Goal: Entertainment & Leisure: Consume media (video, audio)

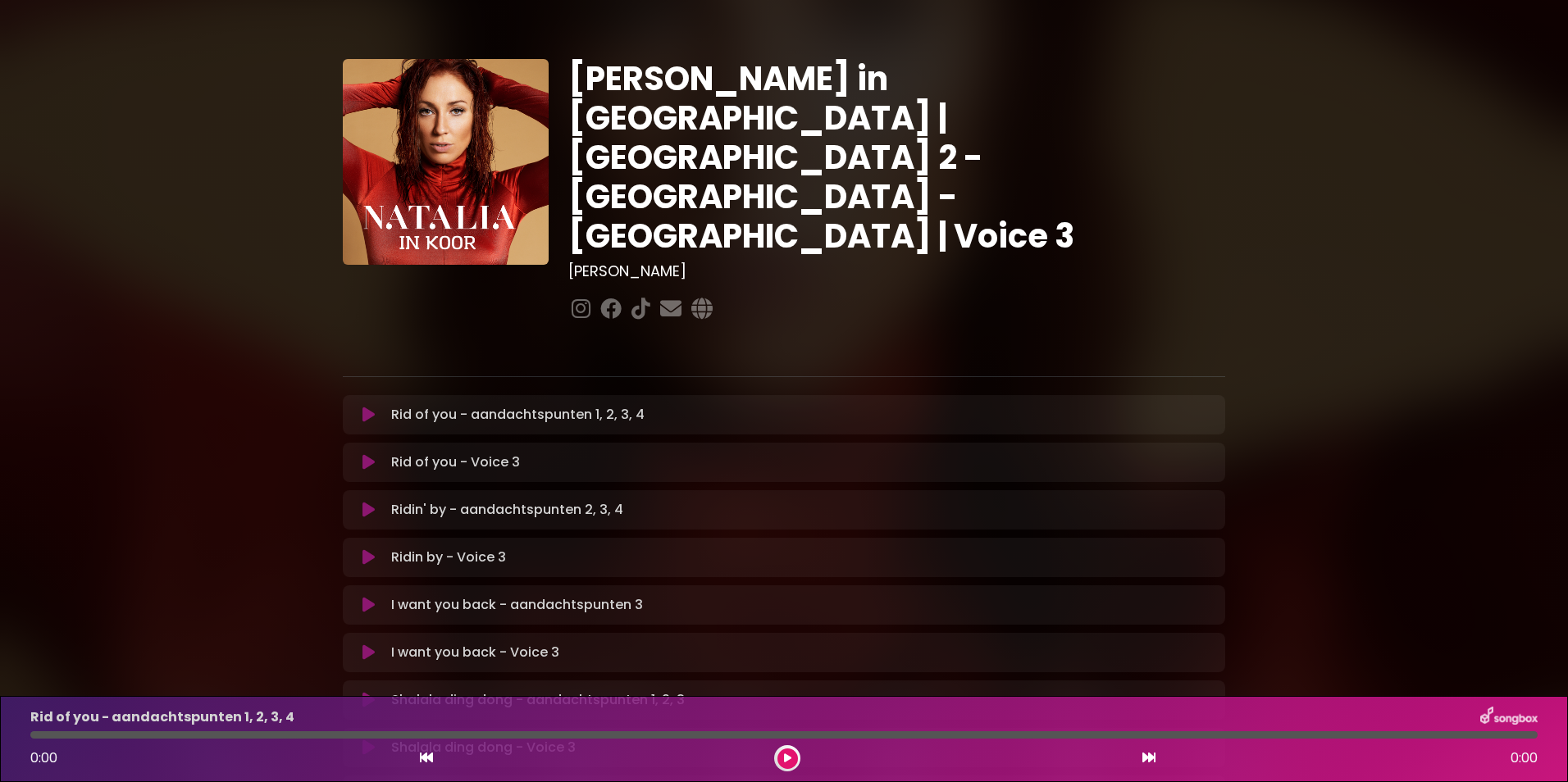
scroll to position [164, 0]
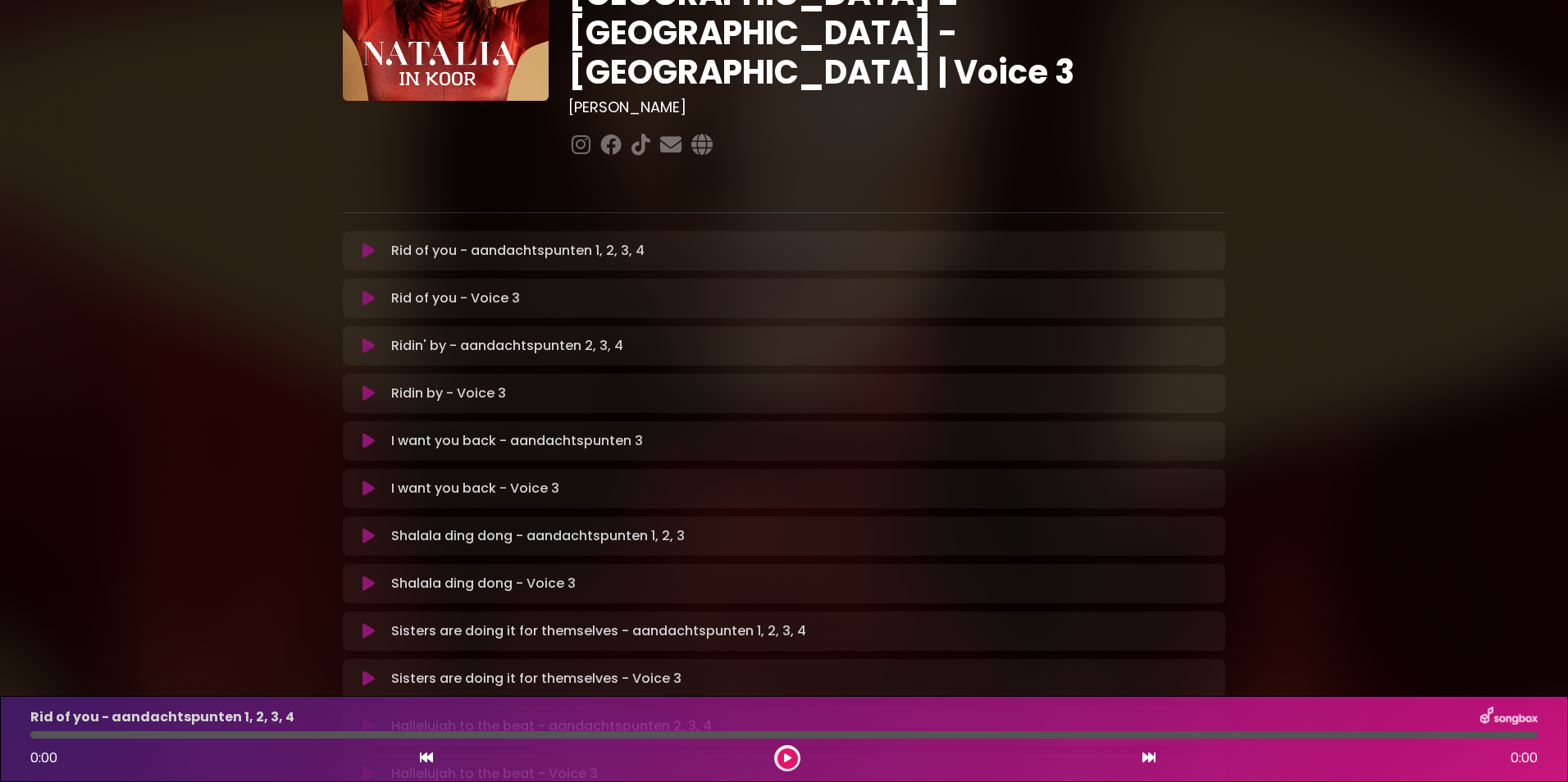
click at [371, 243] on icon at bounding box center [368, 251] width 12 height 17
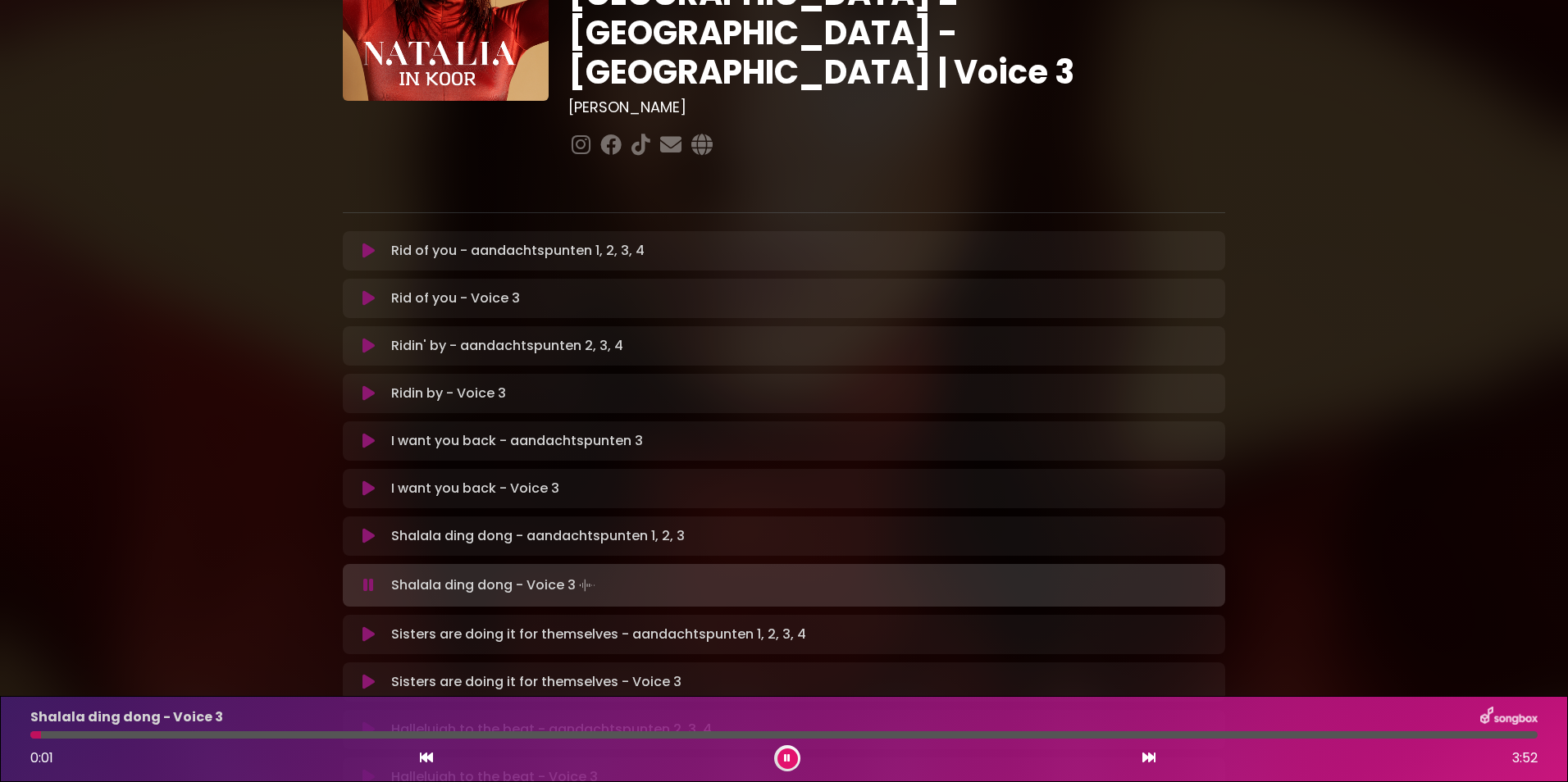
click at [369, 577] on icon at bounding box center [367, 585] width 10 height 17
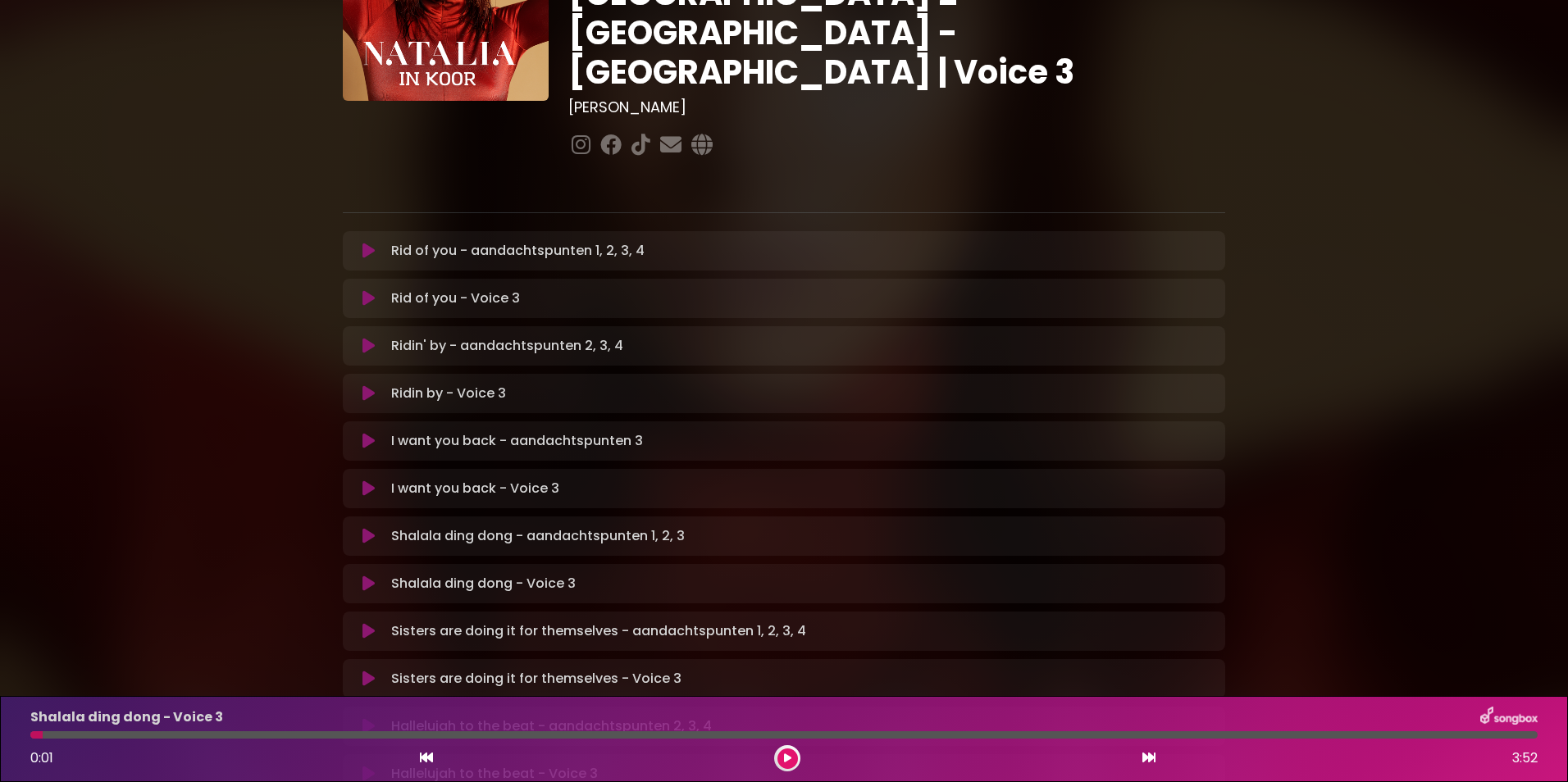
click at [363, 575] on icon at bounding box center [368, 583] width 12 height 17
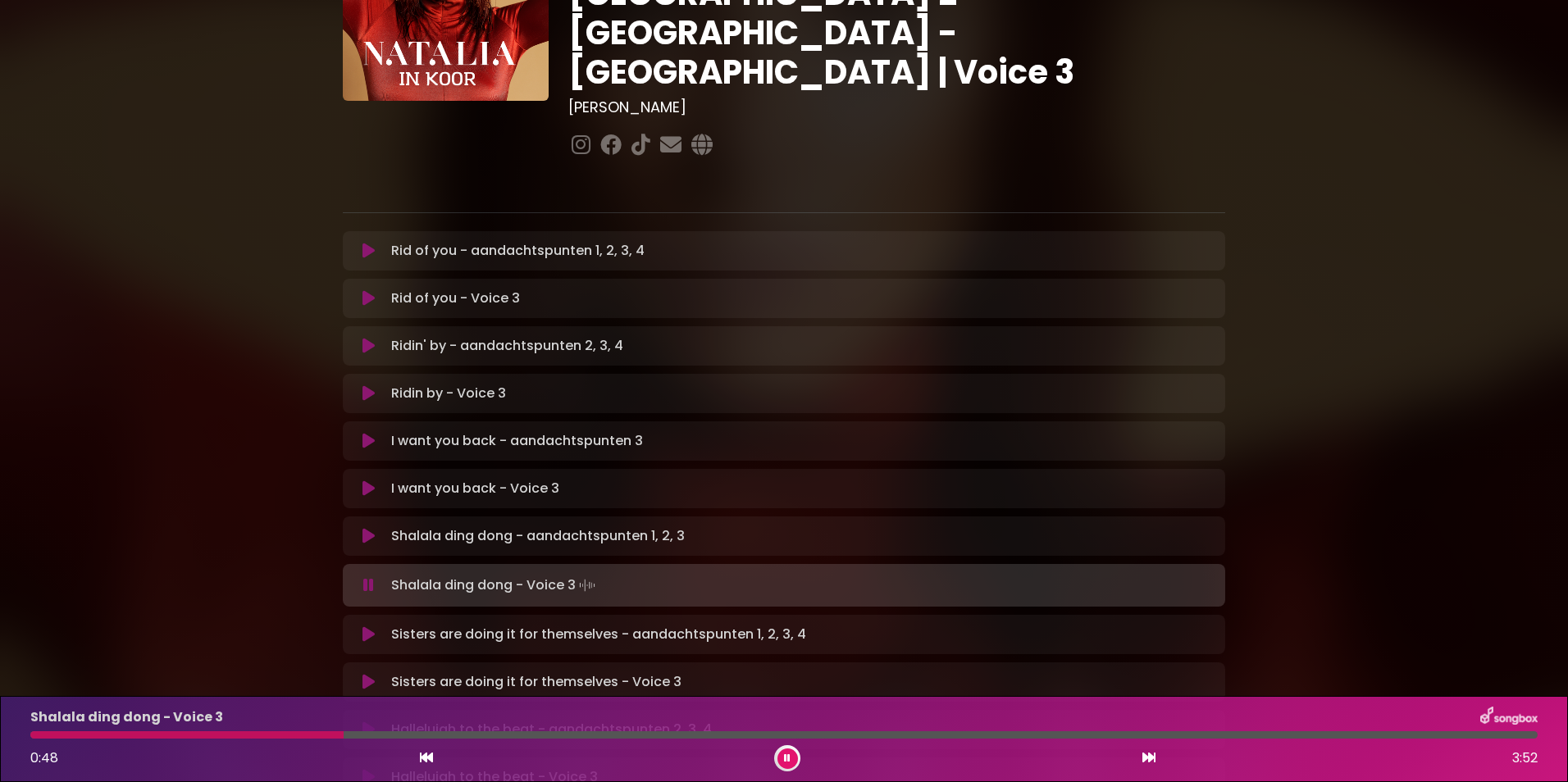
click at [32, 733] on div at bounding box center [187, 735] width 314 height 7
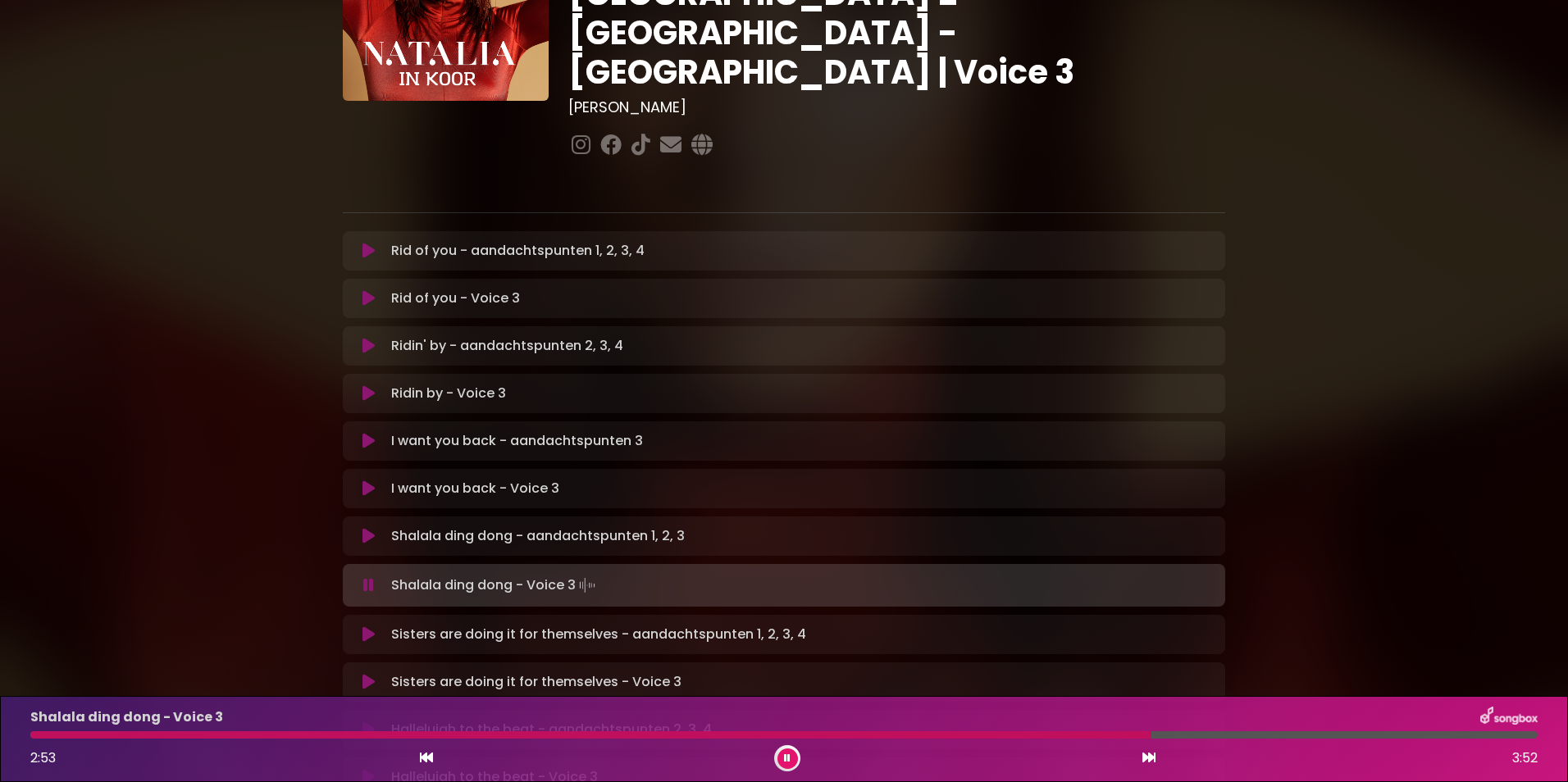
click at [751, 732] on div at bounding box center [591, 735] width 1121 height 7
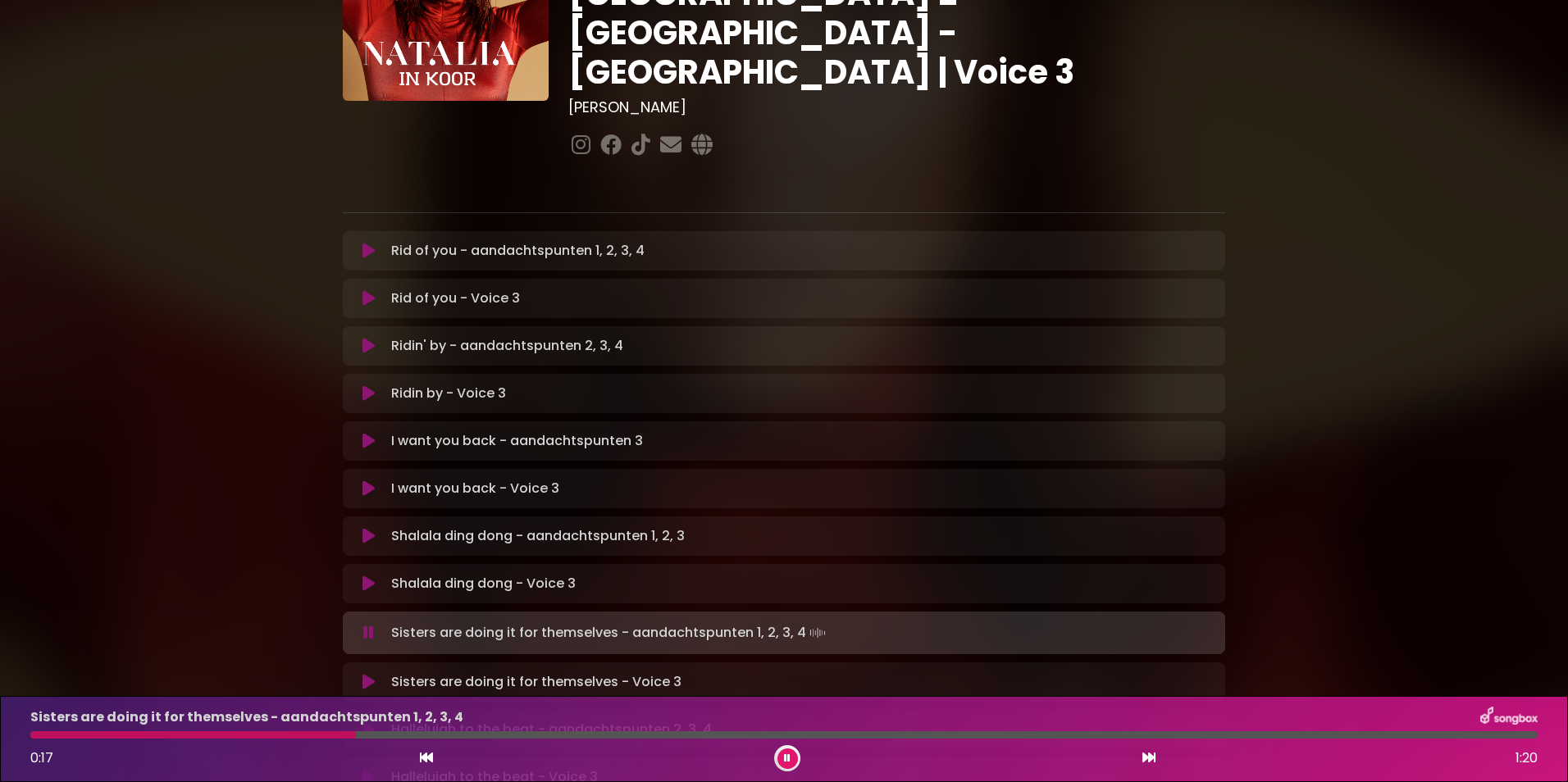
click at [370, 624] on icon at bounding box center [367, 633] width 10 height 17
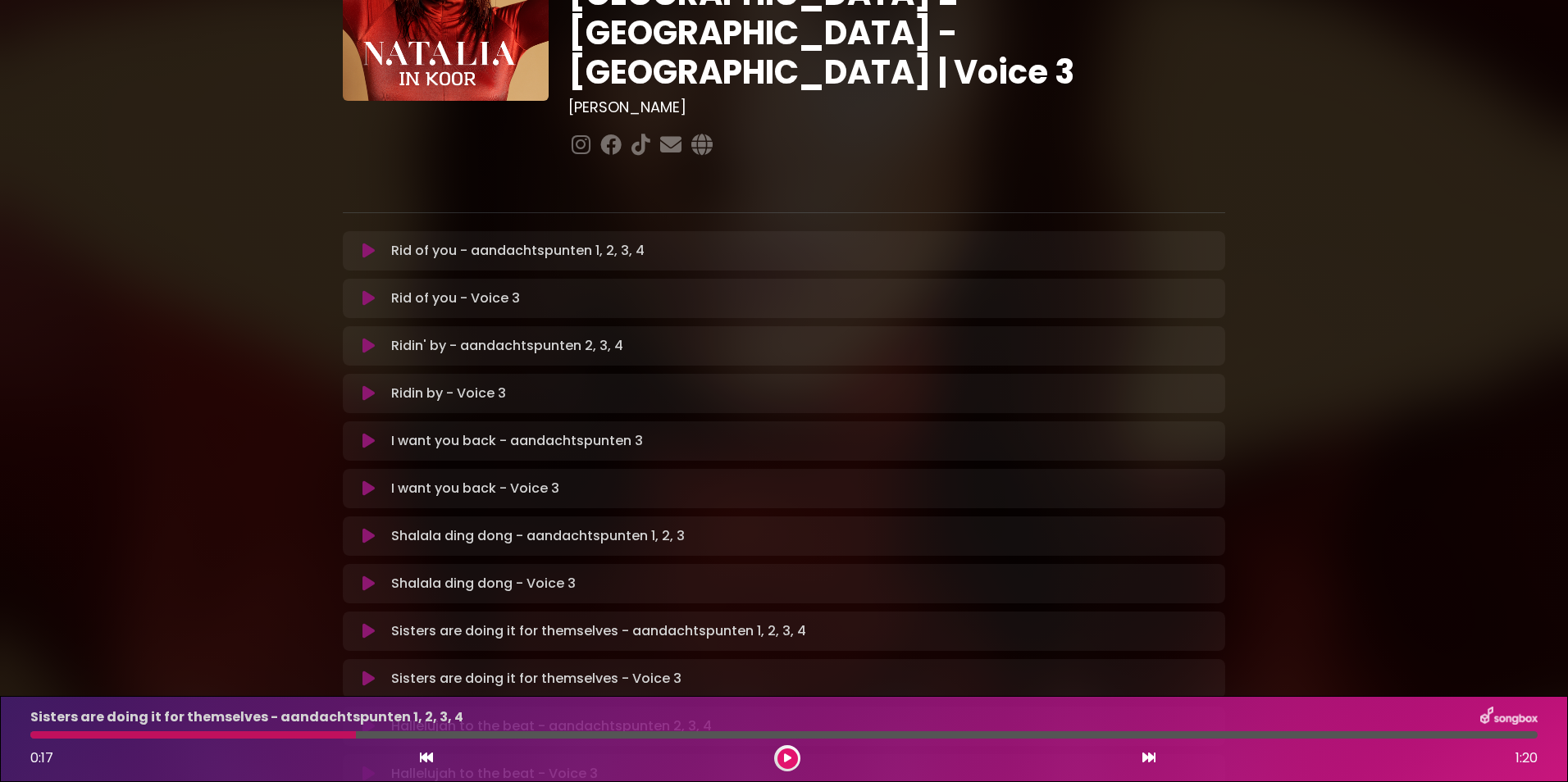
click at [368, 671] on icon at bounding box center [368, 679] width 12 height 17
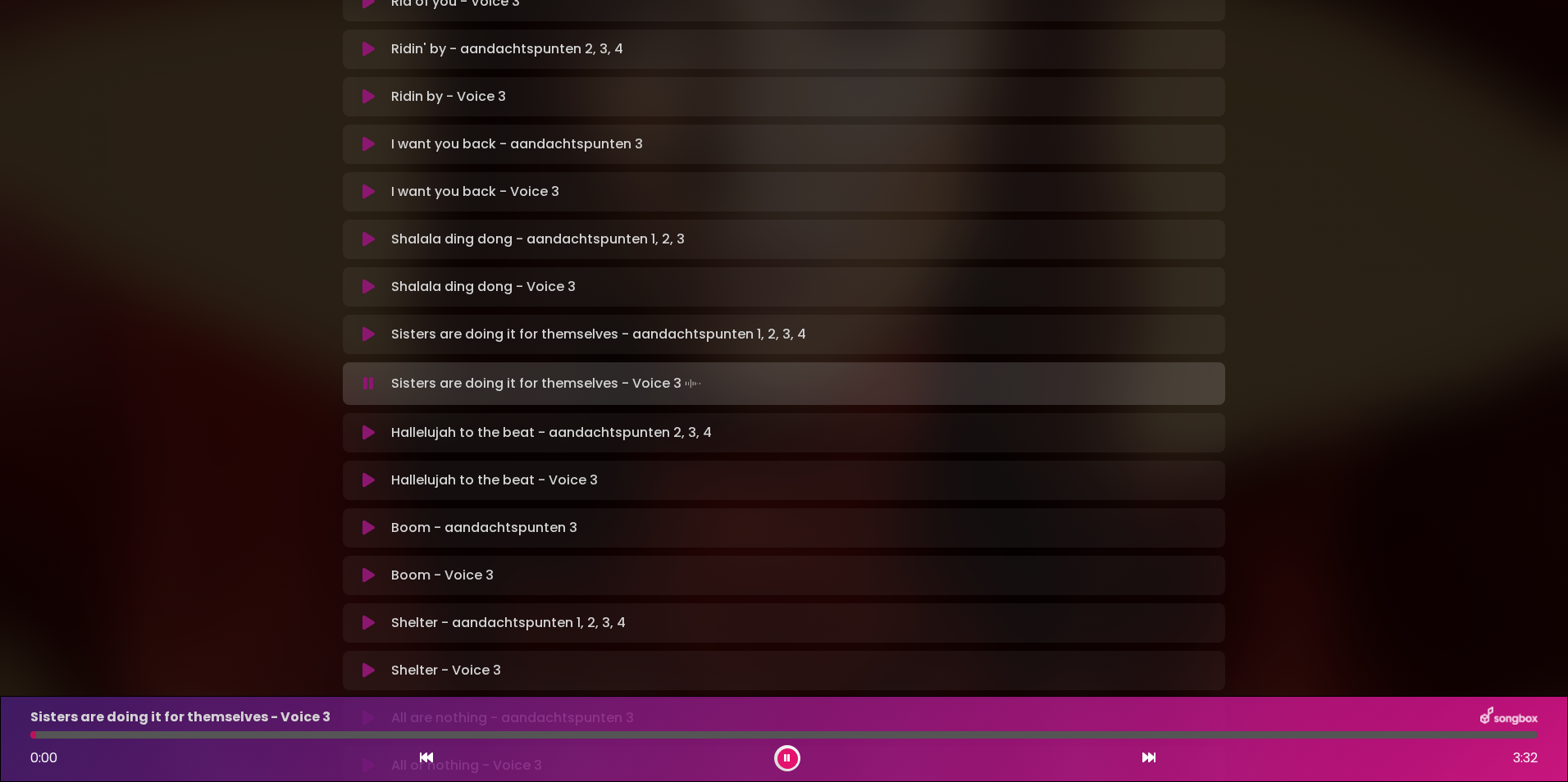
scroll to position [492, 0]
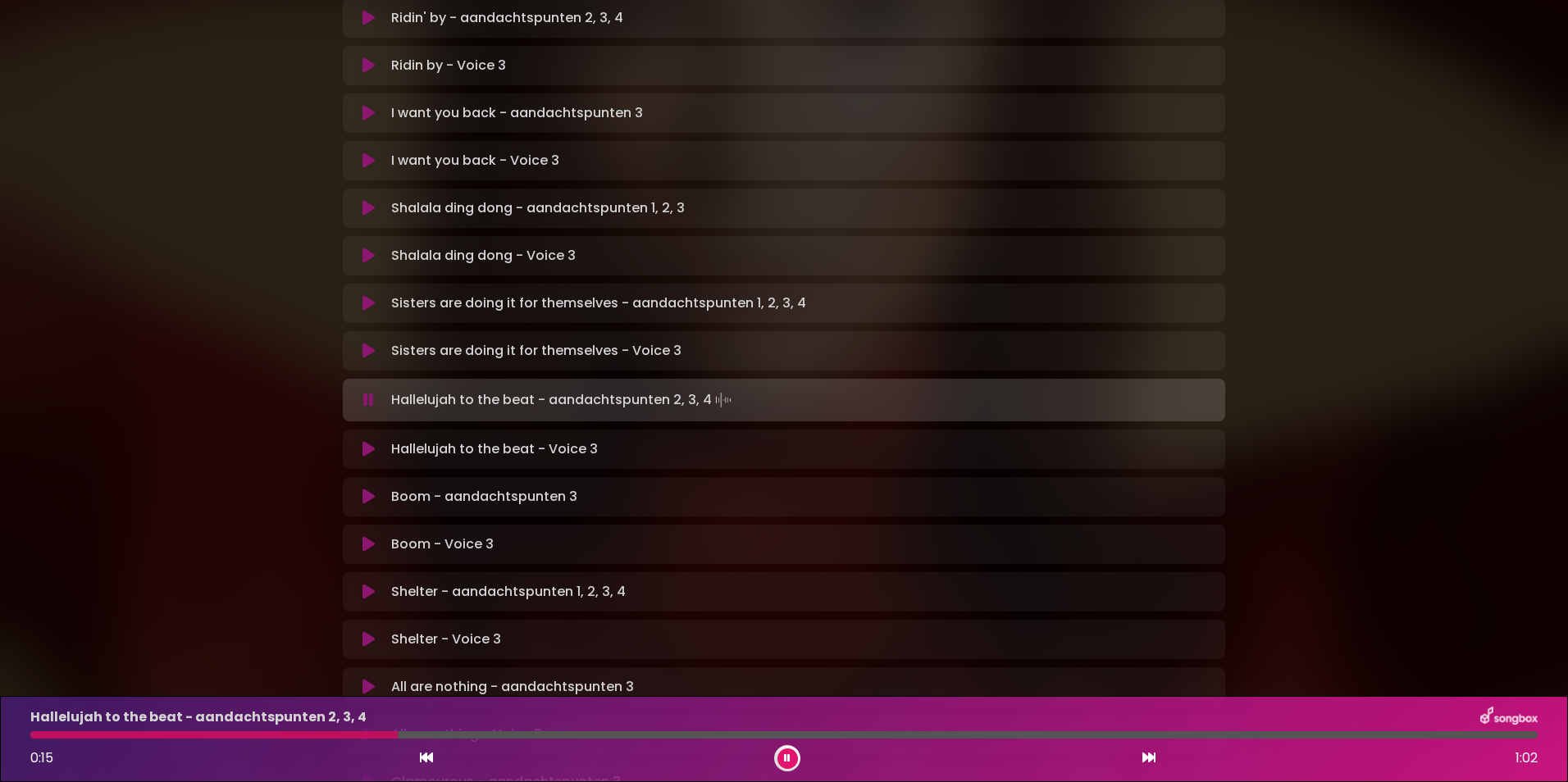
click at [369, 391] on icon at bounding box center [367, 400] width 10 height 17
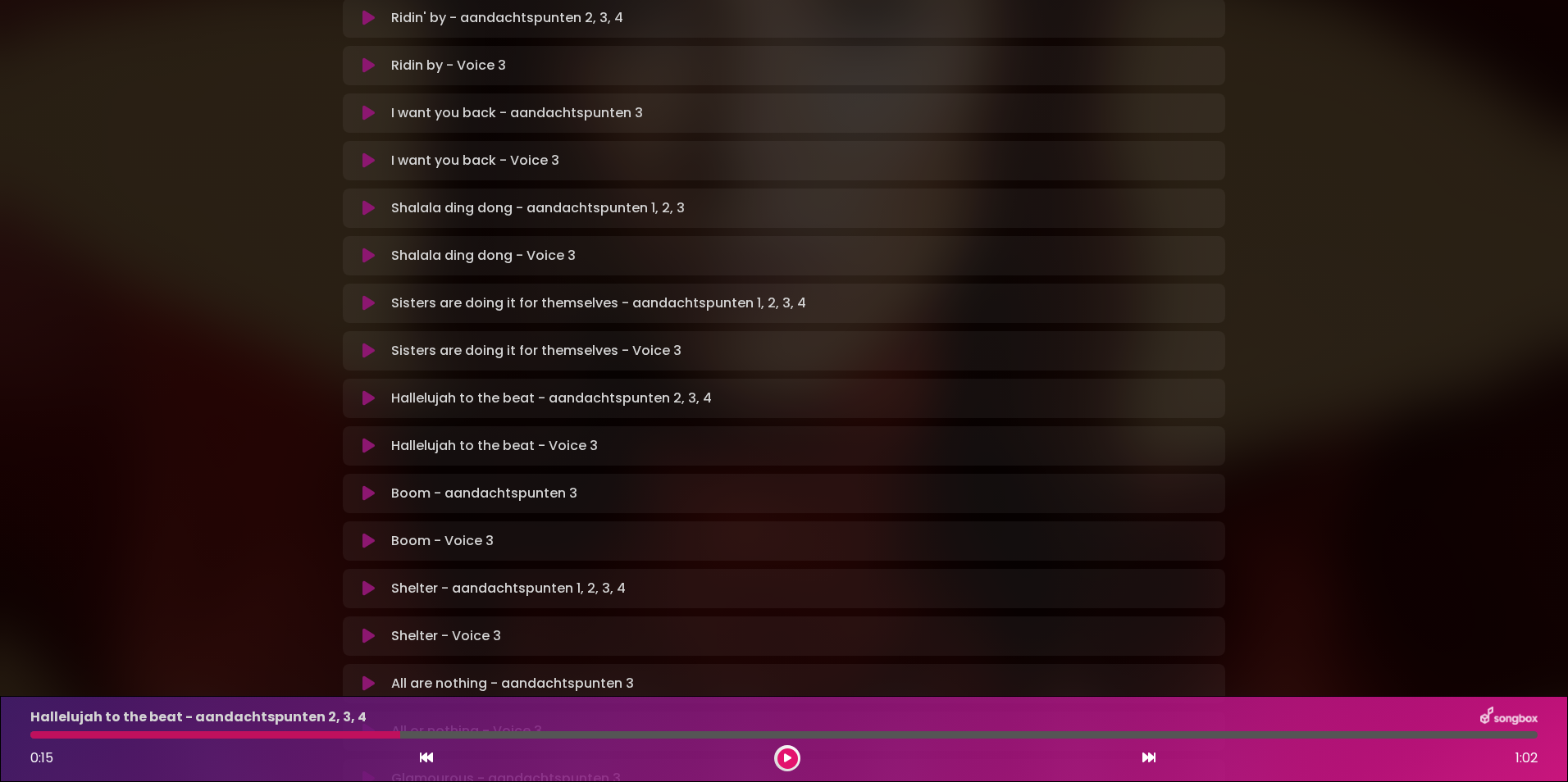
click at [803, 755] on div "0:15 1:02" at bounding box center [783, 758] width 1526 height 26
click at [789, 755] on icon at bounding box center [788, 758] width 7 height 10
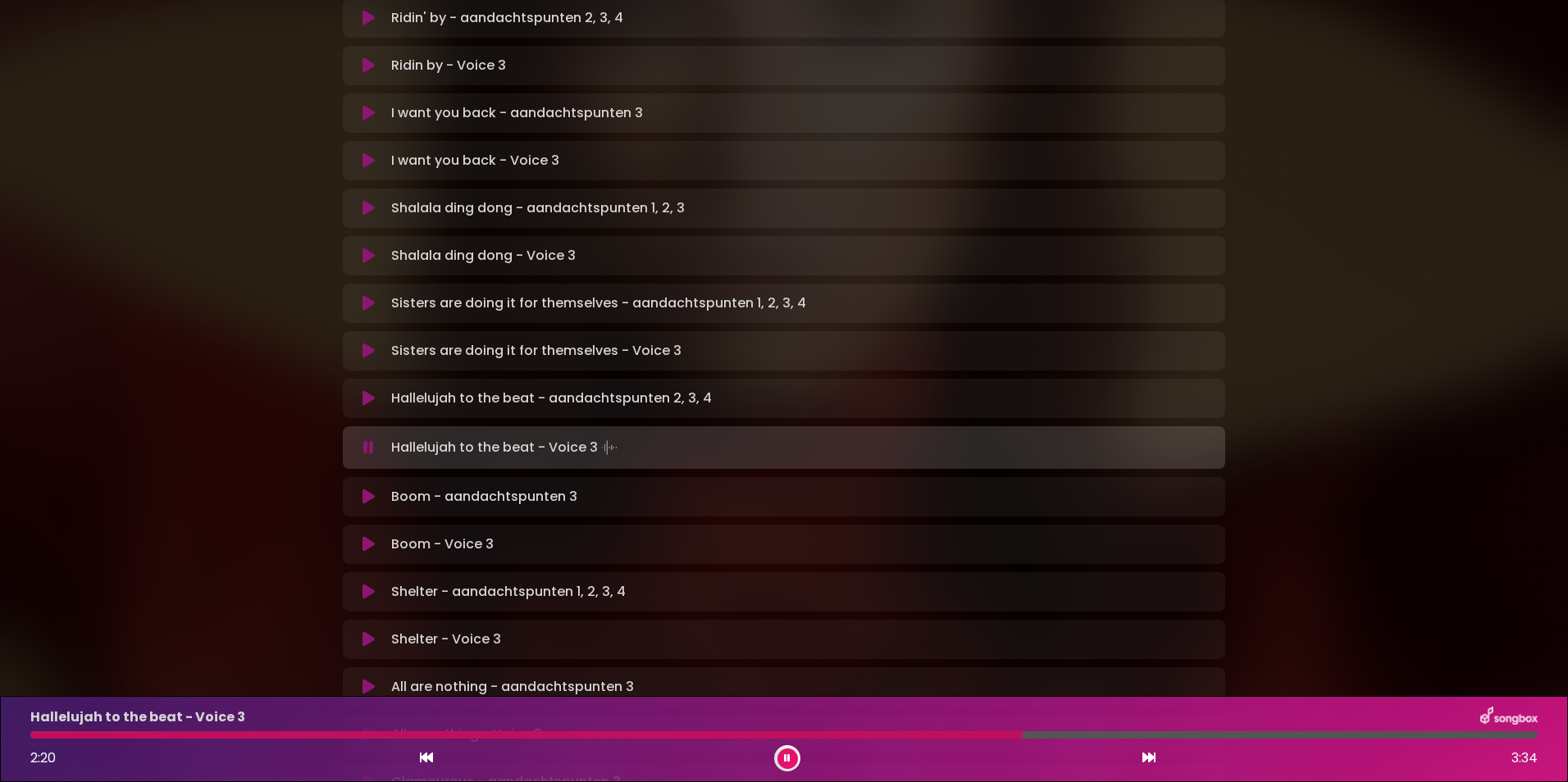
click at [854, 737] on div at bounding box center [526, 735] width 992 height 7
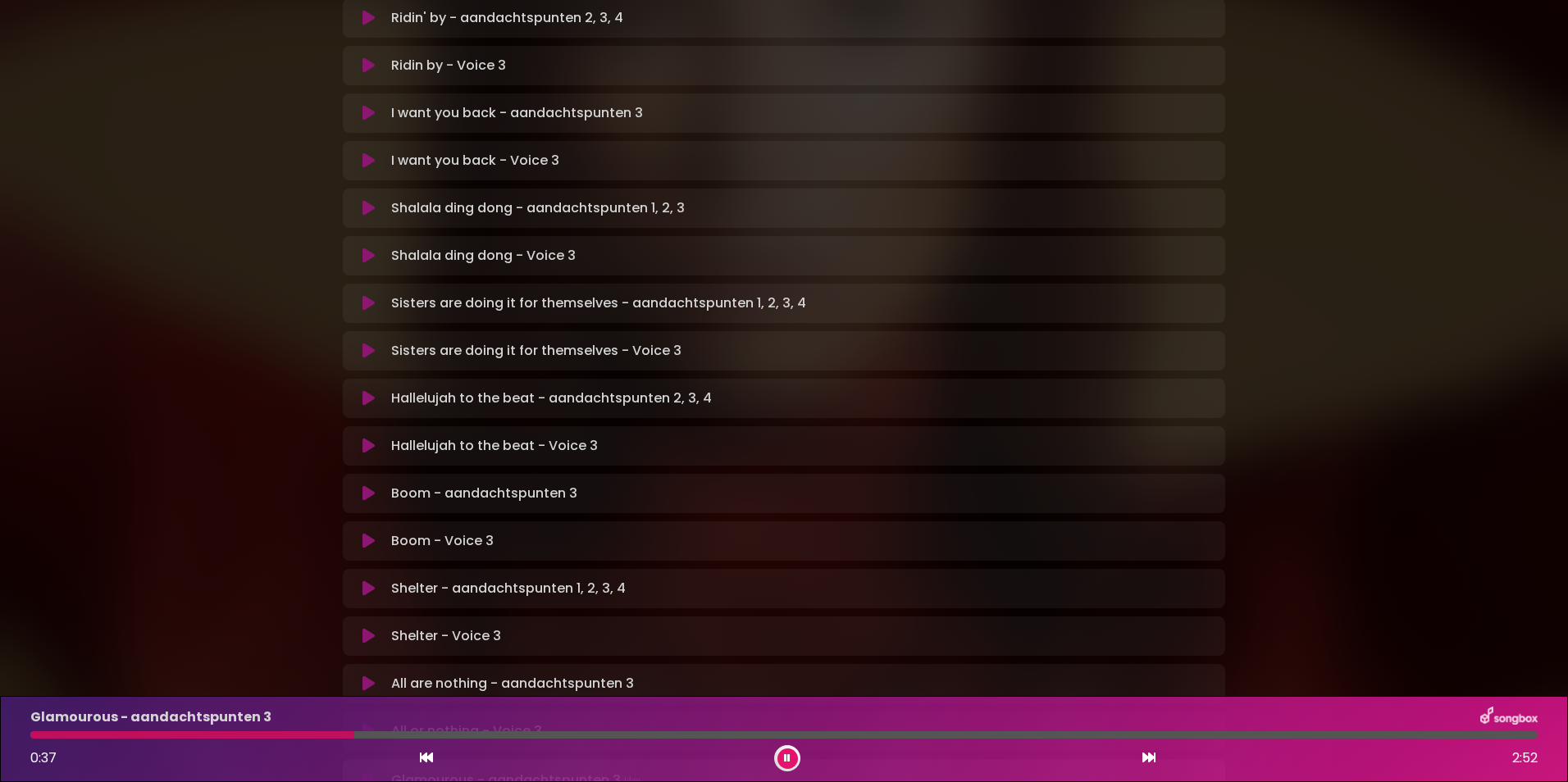
click at [257, 731] on div at bounding box center [192, 735] width 324 height 7
click at [212, 733] on div at bounding box center [230, 735] width 400 height 7
click at [130, 734] on div at bounding box center [132, 735] width 202 height 7
